Goal: Transaction & Acquisition: Purchase product/service

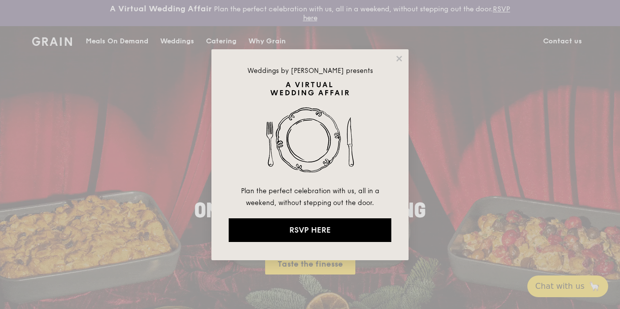
click at [405, 59] on div "Weddings by Grain presents Plan the perfect celebration with us, all in a weeke…" at bounding box center [309, 154] width 197 height 211
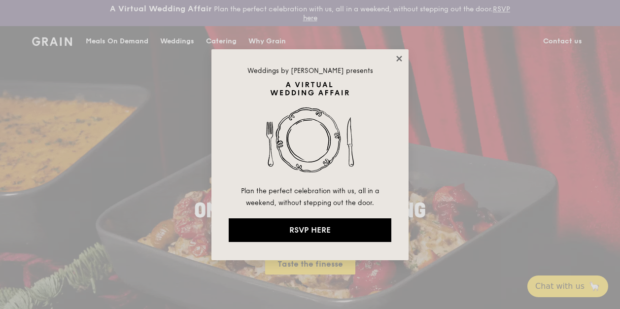
click at [398, 58] on icon at bounding box center [399, 58] width 9 height 9
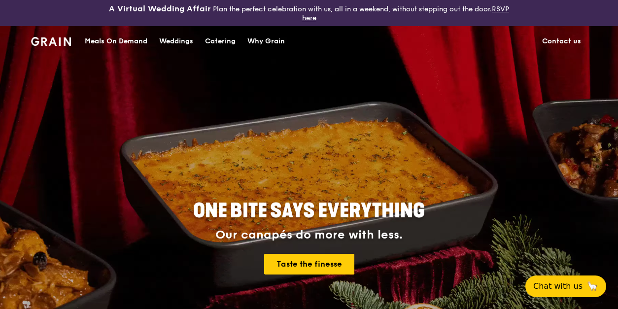
click at [228, 43] on div "Catering" at bounding box center [220, 42] width 31 height 30
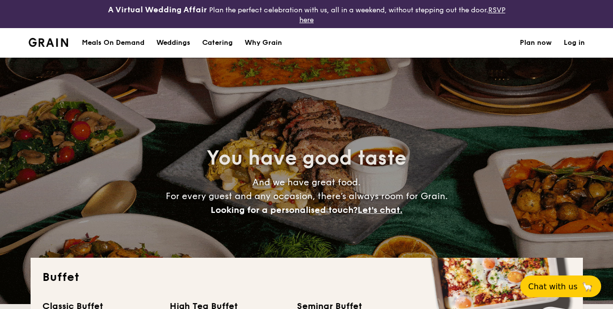
select select
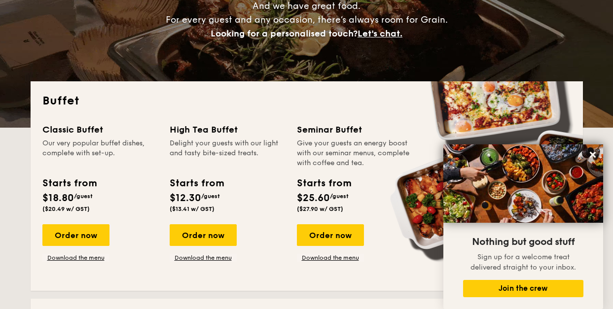
scroll to position [148, 0]
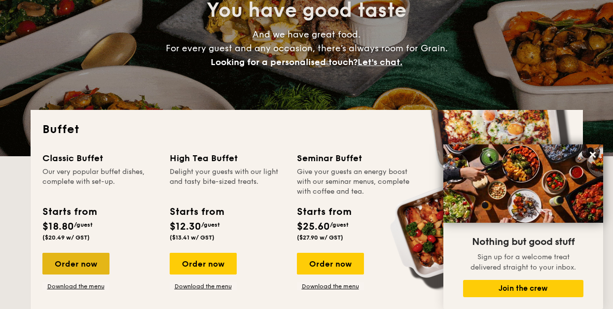
click at [89, 264] on div "Order now" at bounding box center [75, 264] width 67 height 22
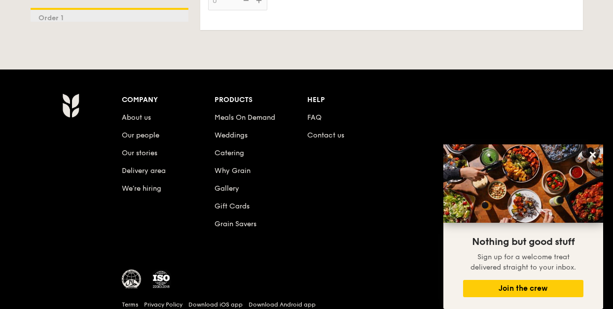
scroll to position [1495, 0]
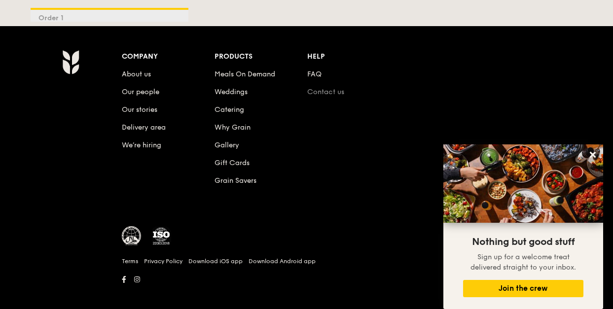
click at [319, 81] on li "Contact us" at bounding box center [353, 90] width 93 height 18
click at [336, 88] on link "Contact us" at bounding box center [325, 92] width 37 height 8
